Goal: Task Accomplishment & Management: Complete application form

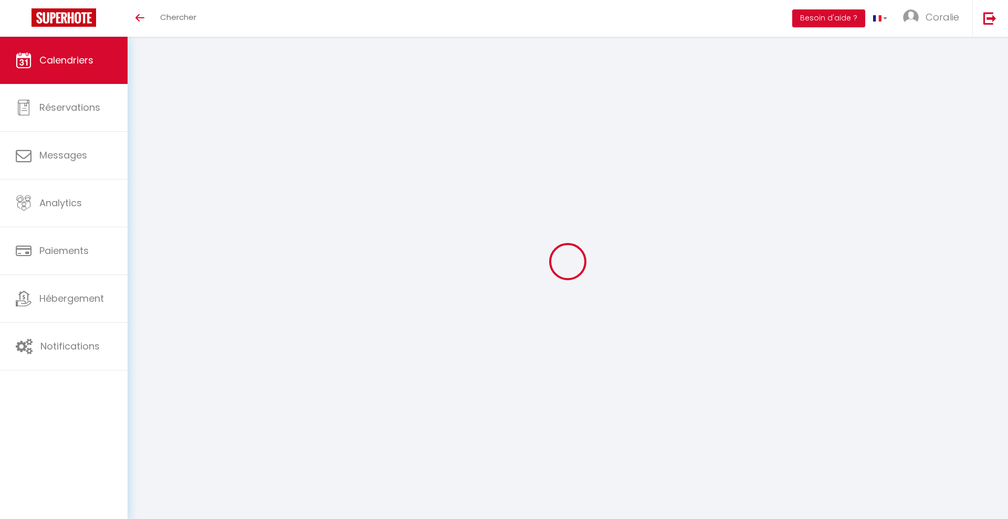
select select
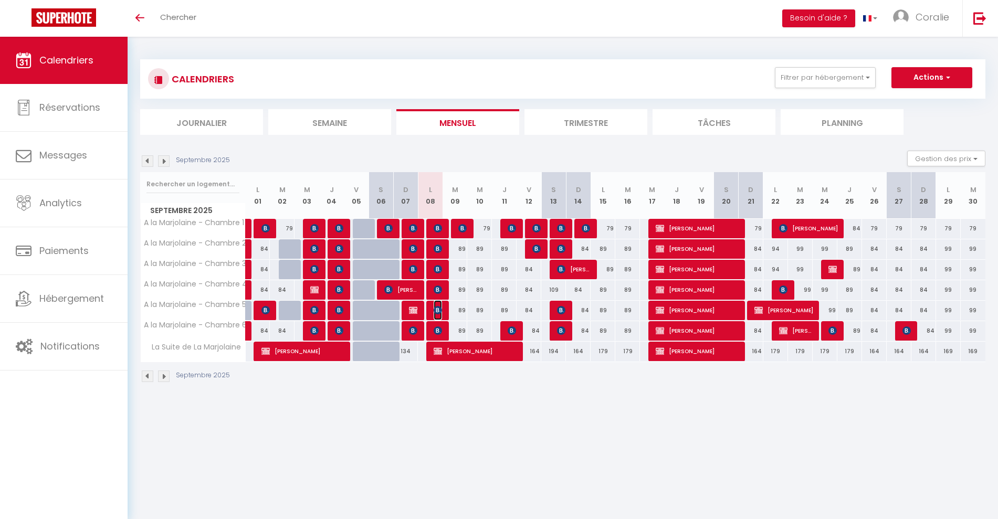
click at [435, 312] on img at bounding box center [438, 310] width 8 height 8
select select "OK"
select select "KO"
select select "0"
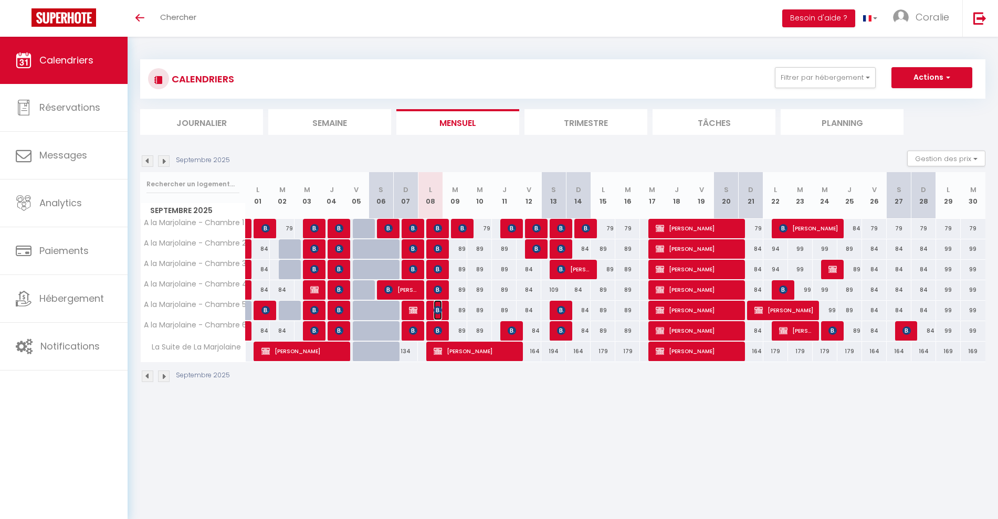
select select "1"
select select
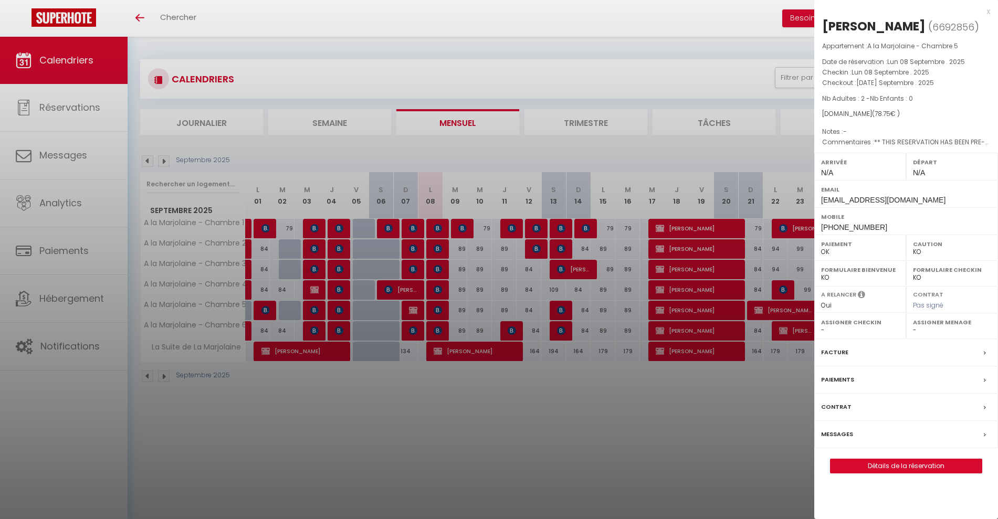
click at [486, 287] on div at bounding box center [499, 259] width 998 height 519
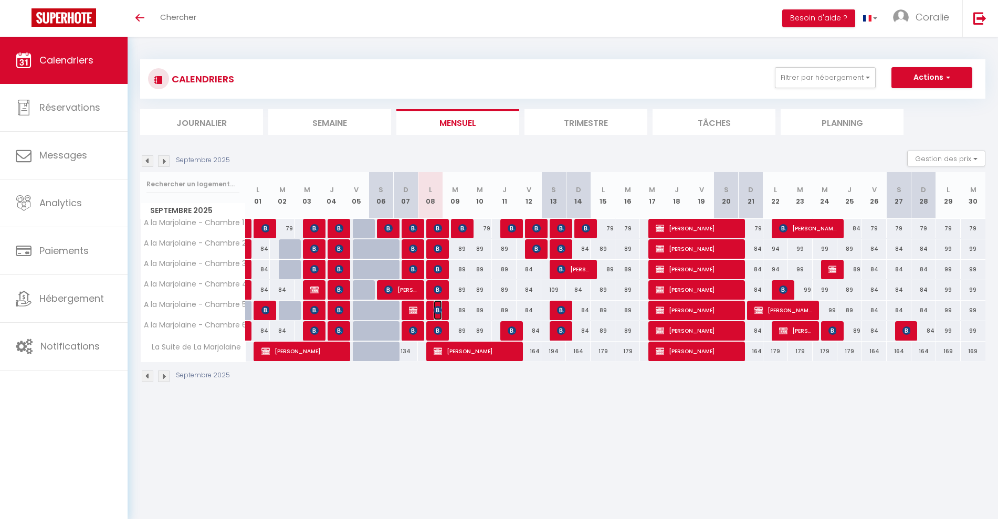
click at [437, 308] on img at bounding box center [438, 310] width 8 height 8
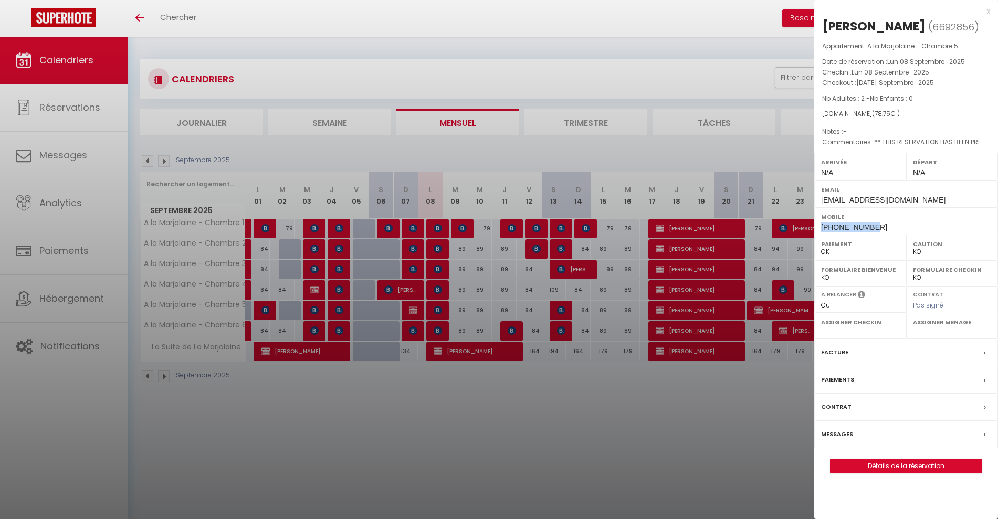
drag, startPoint x: 874, startPoint y: 226, endPoint x: 819, endPoint y: 227, distance: 55.2
click at [819, 227] on div "Mobile [PHONE_NUMBER]" at bounding box center [906, 220] width 184 height 27
click at [905, 228] on div "Mobile [PHONE_NUMBER]" at bounding box center [906, 220] width 184 height 27
drag, startPoint x: 878, startPoint y: 224, endPoint x: 816, endPoint y: 225, distance: 62.0
click at [816, 225] on div "Mobile [PHONE_NUMBER]" at bounding box center [906, 220] width 184 height 27
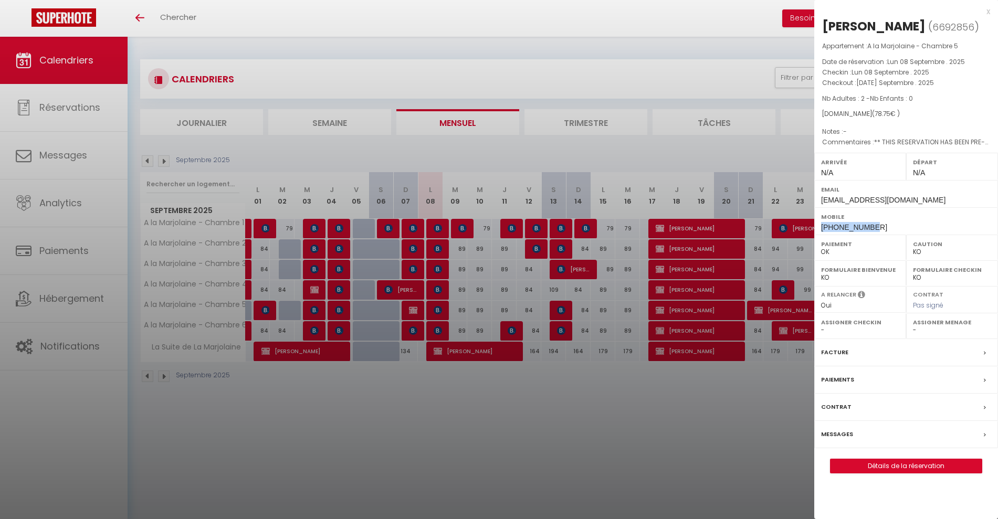
copy span "[PHONE_NUMBER]"
click at [880, 467] on link "Détails de la réservation" at bounding box center [906, 466] width 151 height 14
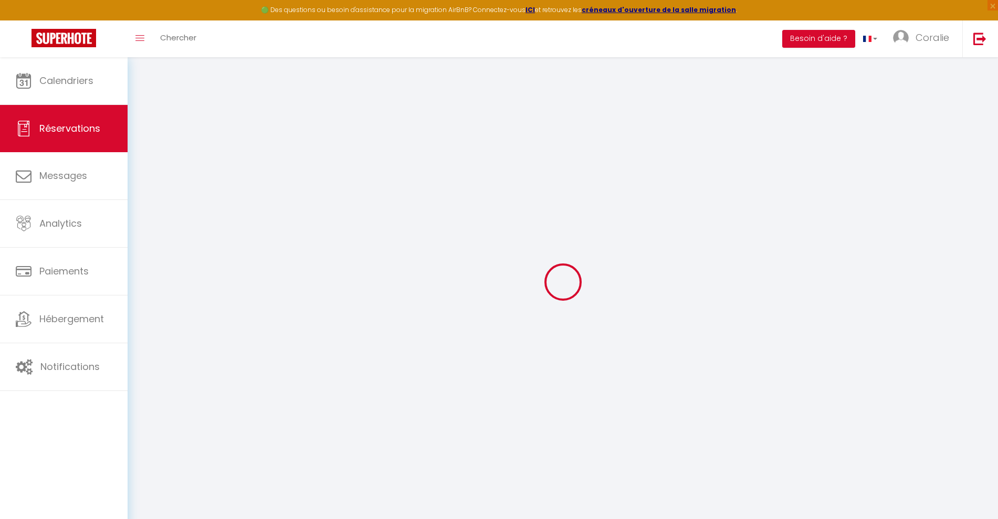
type input "[PERSON_NAME]"
type input "de [PERSON_NAME]"
type input "[EMAIL_ADDRESS][DOMAIN_NAME]"
type input "[PHONE_NUMBER]"
type input "."
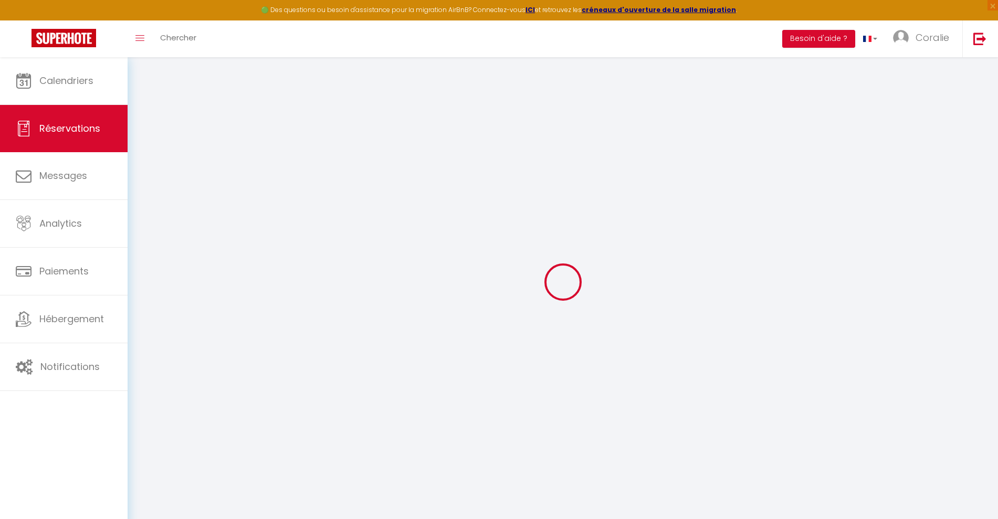
select select "NL"
type input "16.55"
type input "1.1"
select select "66848"
select select "1"
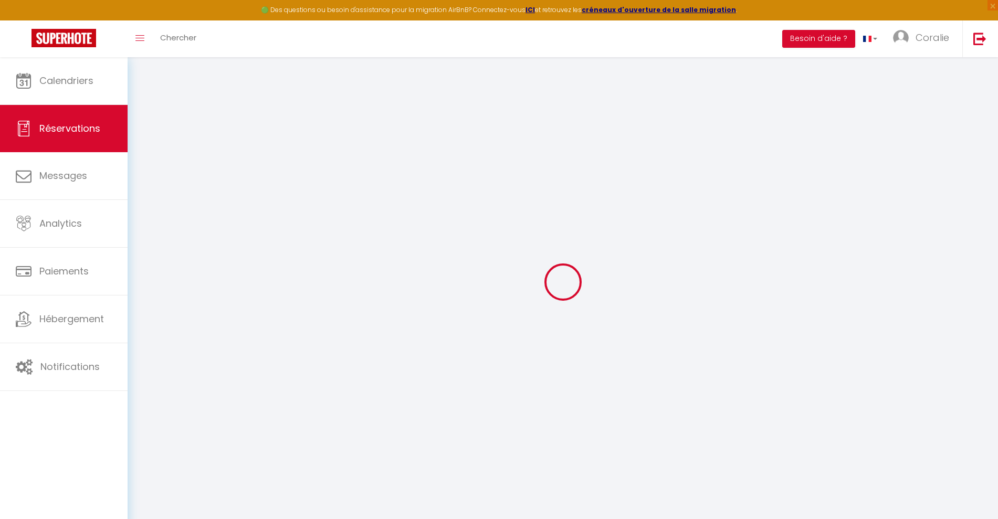
select select
type input "2"
select select "12"
select select
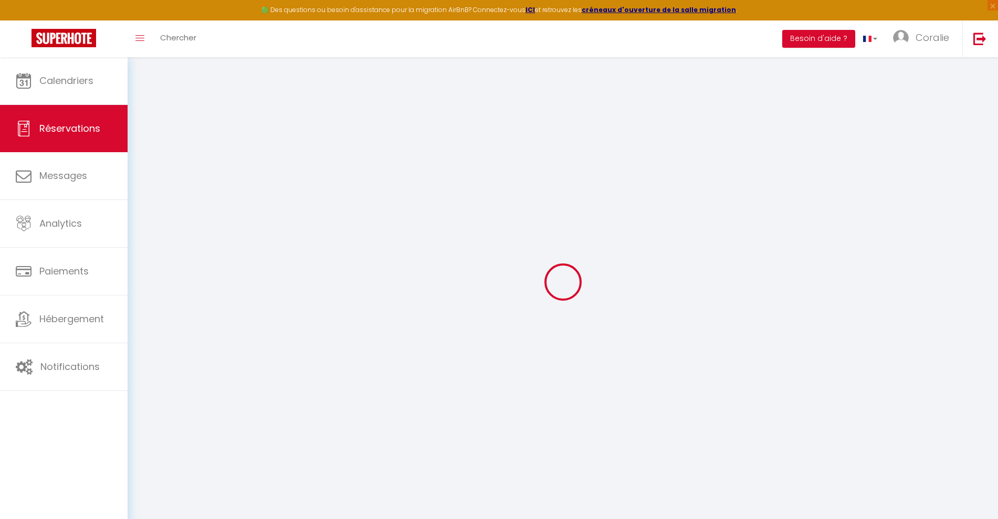
type input "78.75"
checkbox input "false"
type input "0"
select select "2"
type input "0"
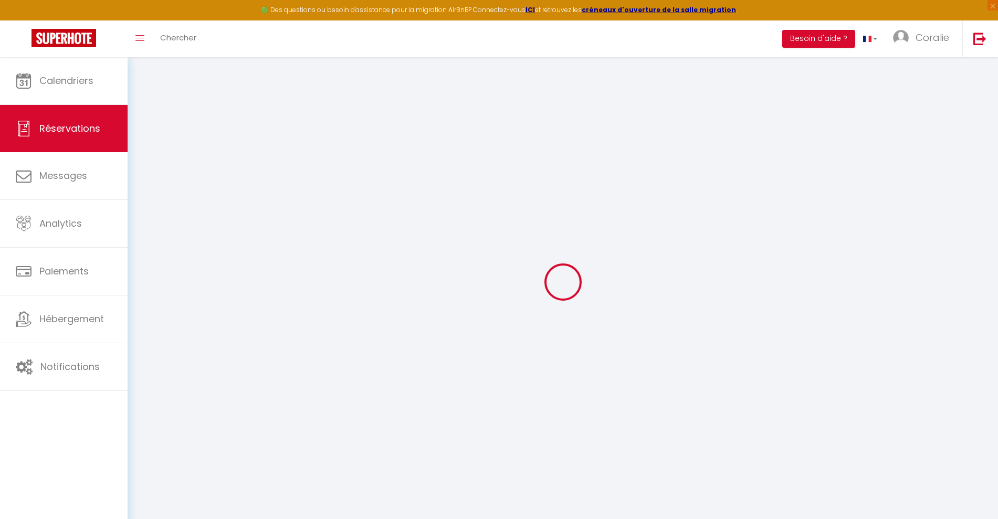
type input "0"
select select
select select "14"
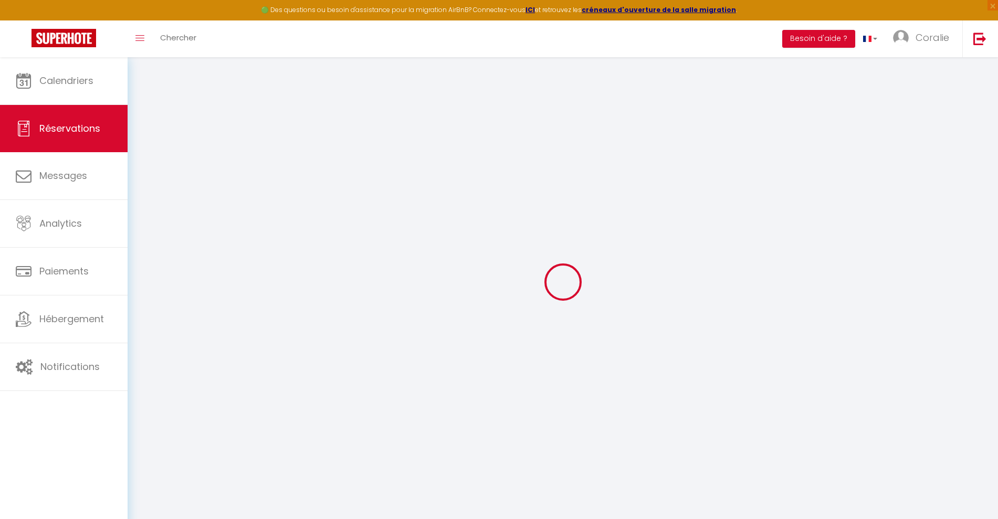
checkbox input "false"
select select
checkbox input "false"
select select
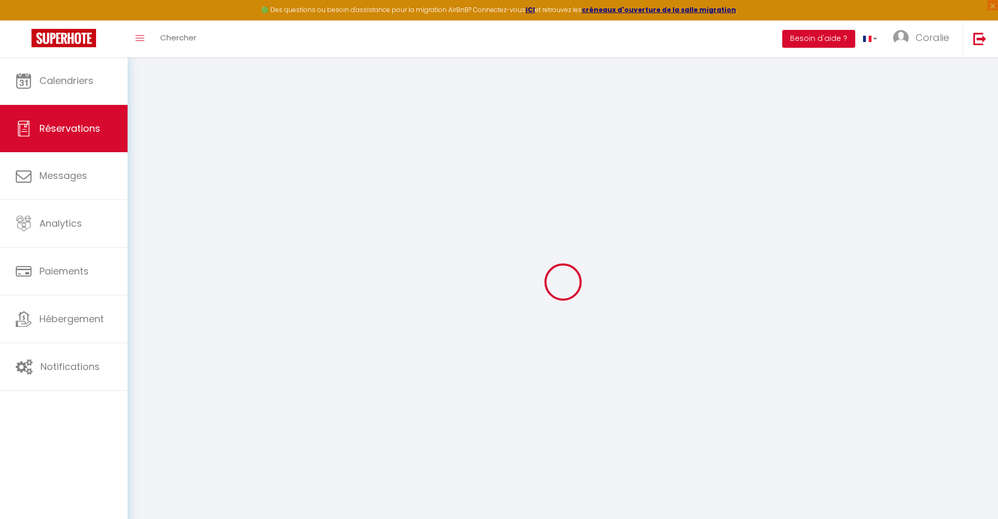
select select
checkbox input "false"
select select
checkbox input "false"
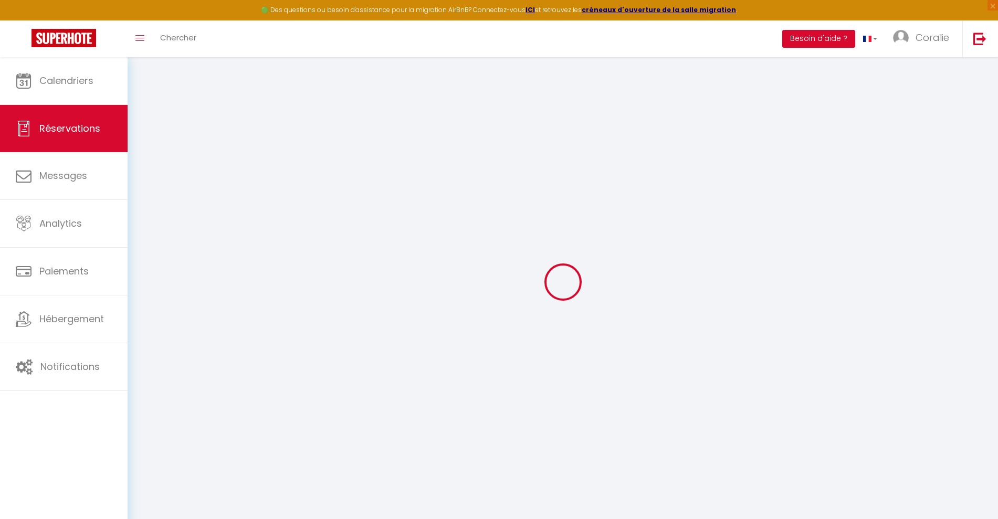
type textarea "** THIS RESERVATION HAS BEEN PRE-PAID ** BOOKING NOTE : Payment charge is EUR 1…"
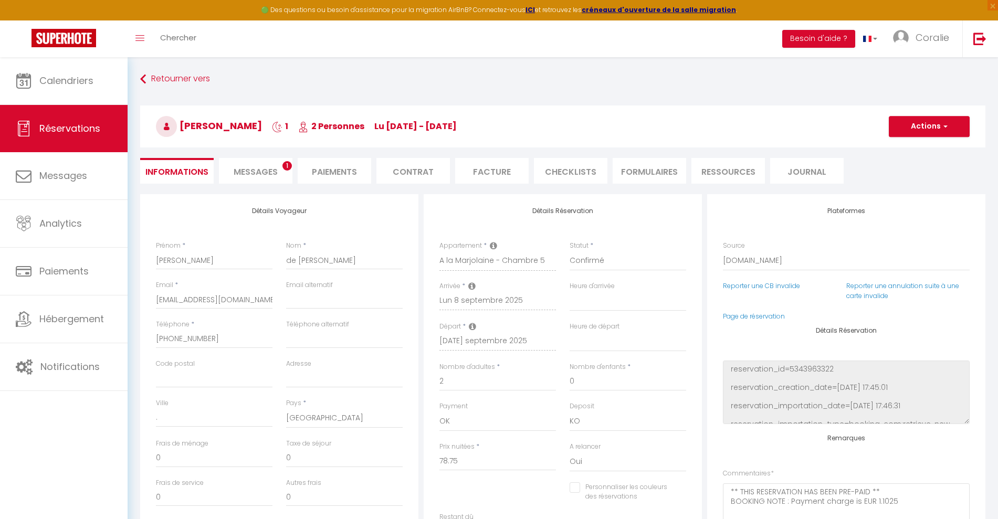
select select
checkbox input "false"
select select
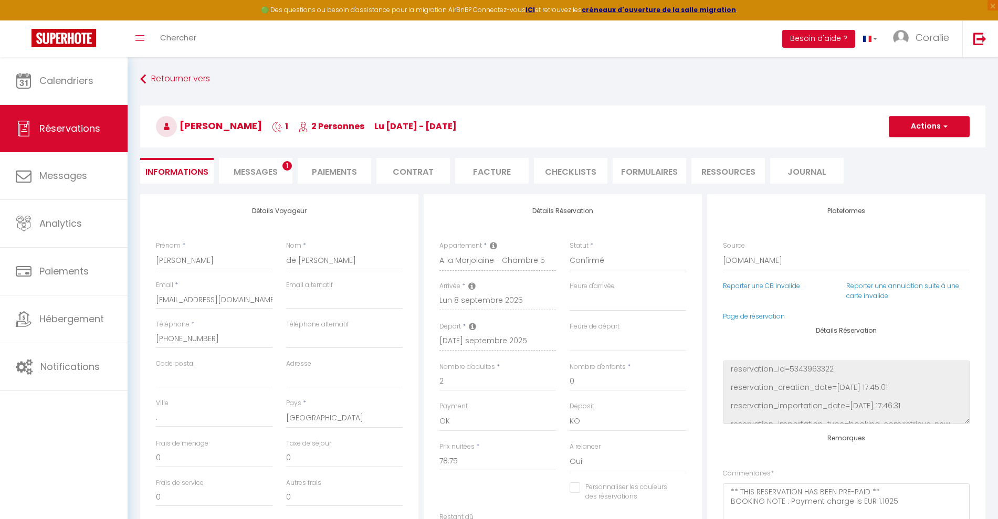
click at [285, 160] on li "Messages 1" at bounding box center [256, 171] width 74 height 26
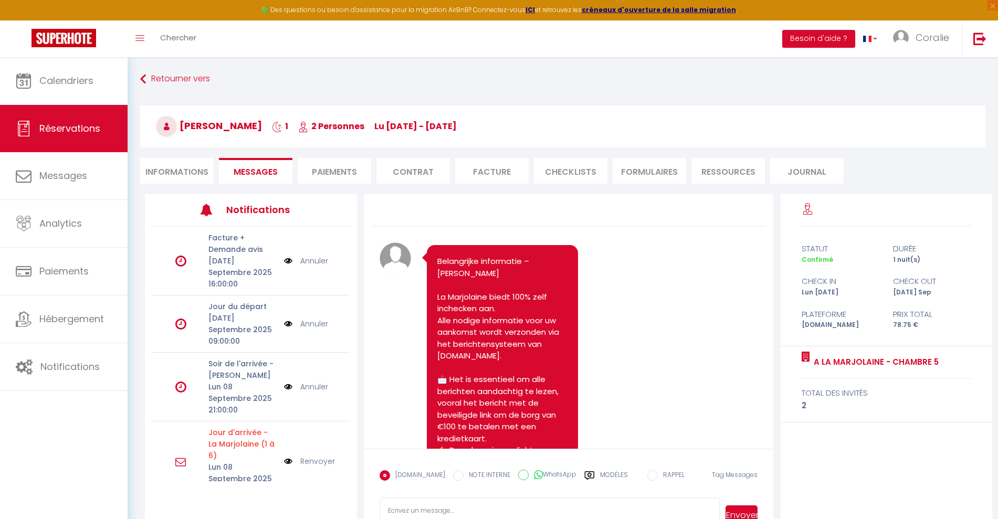
click at [385, 170] on li "Contrat" at bounding box center [413, 171] width 74 height 26
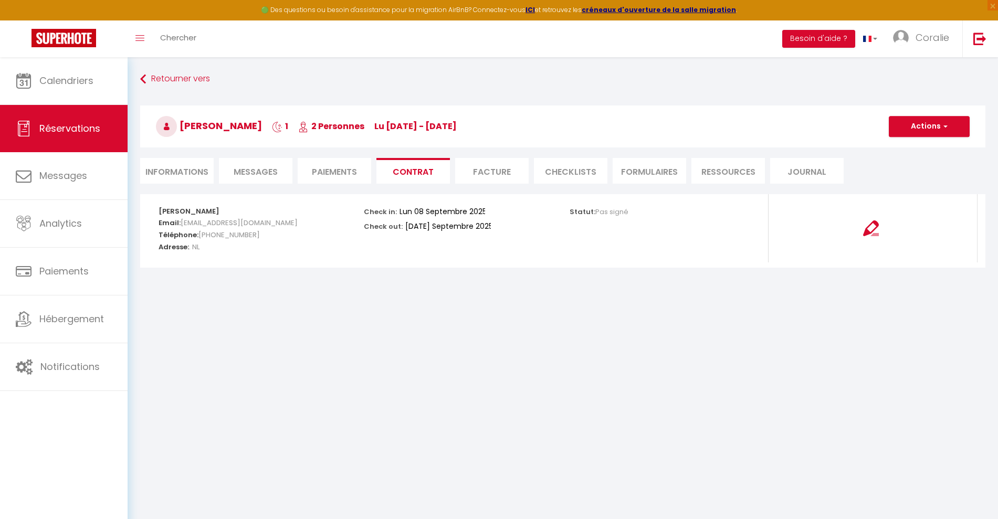
click at [339, 176] on li "Paiements" at bounding box center [335, 171] width 74 height 26
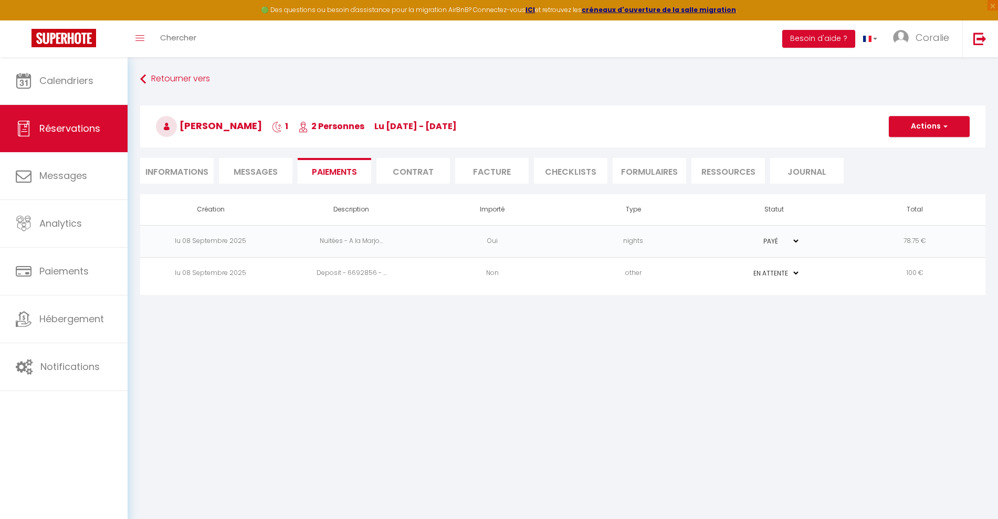
drag, startPoint x: 491, startPoint y: 280, endPoint x: 433, endPoint y: 267, distance: 59.7
click at [433, 267] on td "Non" at bounding box center [492, 273] width 141 height 32
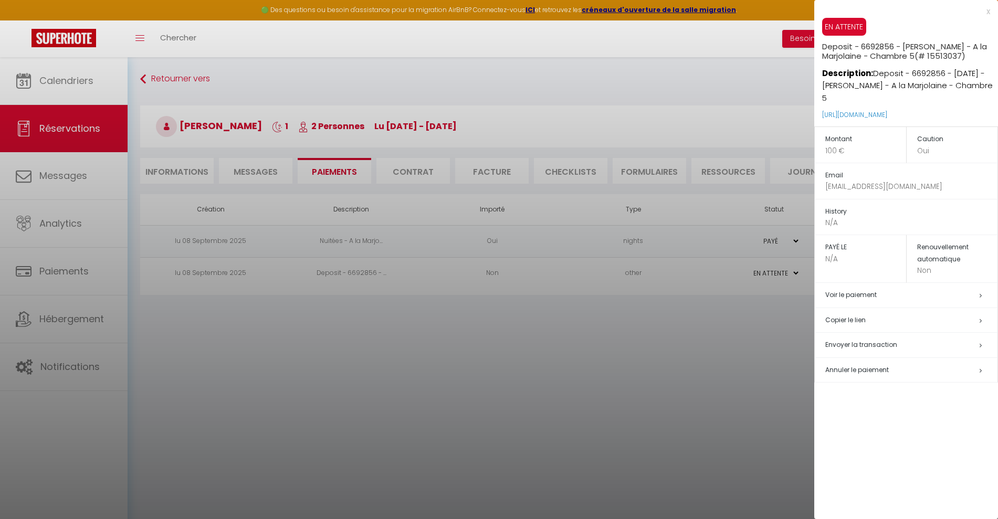
click at [861, 319] on h5 "Copier le lien" at bounding box center [911, 320] width 172 height 12
click at [313, 108] on div at bounding box center [499, 259] width 998 height 519
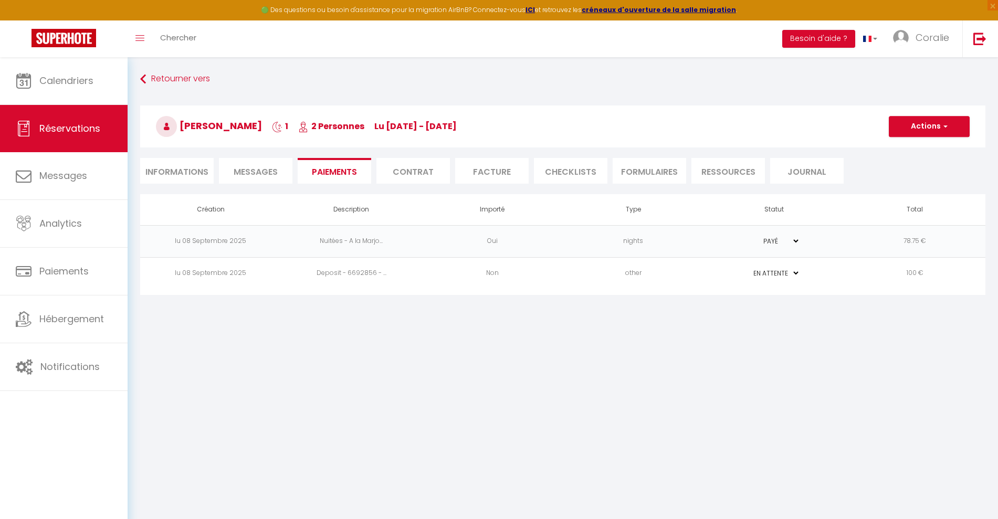
click at [192, 167] on body "🟢 Des questions ou besoin d'assistance pour la migration AirBnB? Connectez-vous…" at bounding box center [499, 316] width 998 height 519
click at [195, 169] on li "Informations" at bounding box center [177, 171] width 74 height 26
select select
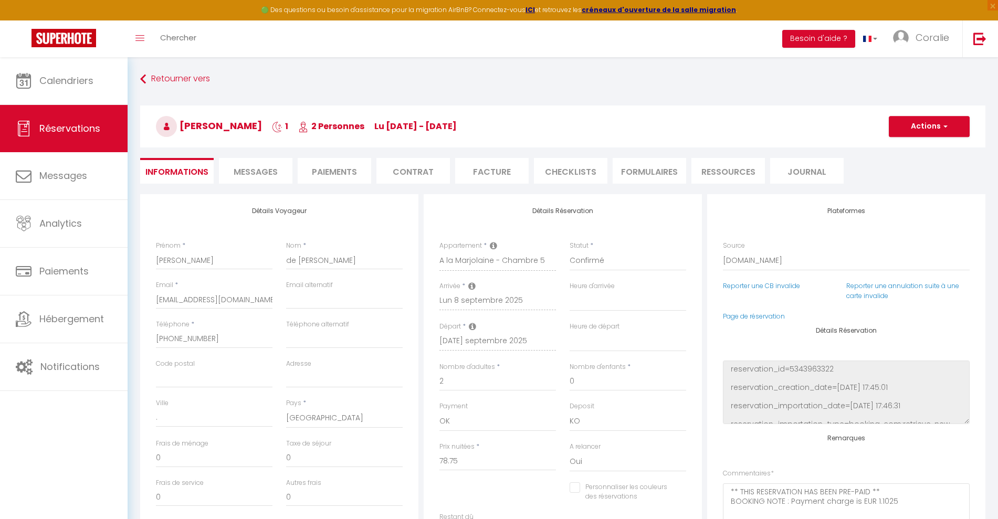
click at [358, 169] on li "Paiements" at bounding box center [335, 171] width 74 height 26
